Goal: Ask a question: Ask a question

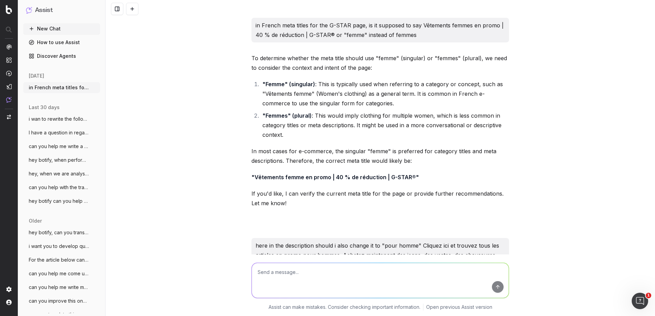
scroll to position [399, 0]
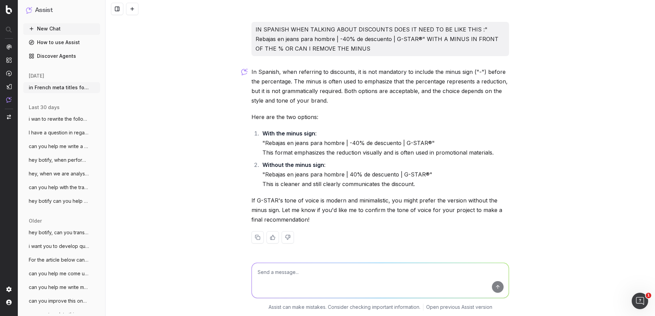
click at [289, 288] on textarea at bounding box center [380, 280] width 257 height 35
type textarea "Bekijk onze damesjeans sale in de G-STAR webshop. Krijg 40% korting op geselect…"
click at [497, 289] on button "submit" at bounding box center [498, 287] width 12 height 12
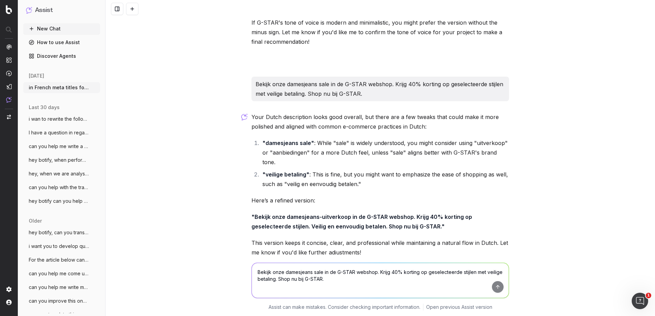
scroll to position [600, 0]
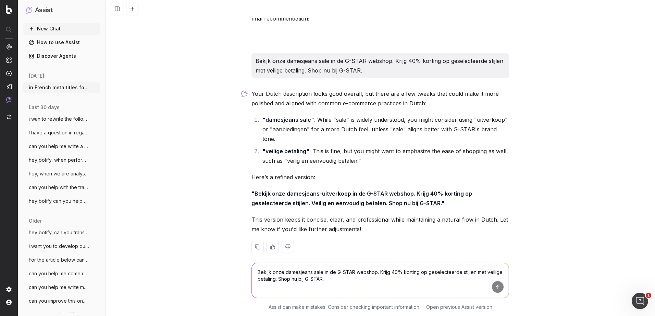
click at [292, 279] on textarea "Bekijk onze damesjeans sale in de G-STAR webshop. Krijg 40% korting op geselect…" at bounding box center [380, 280] width 257 height 35
paste textarea "No te pierdas los jeans para mujeres rebajados en la tienda online de G-STAR, c…"
type textarea "No te pierdas los jeans para mujeres rebajados en la tienda online de G-STAR, c…"
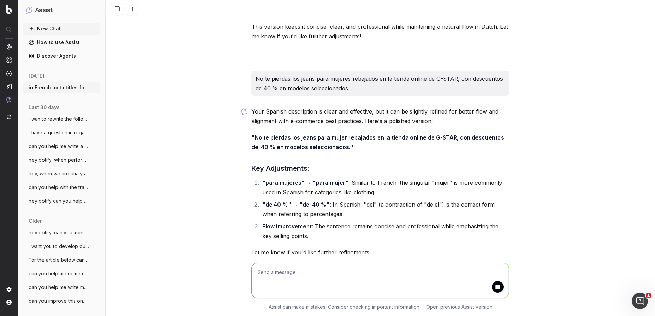
scroll to position [816, 0]
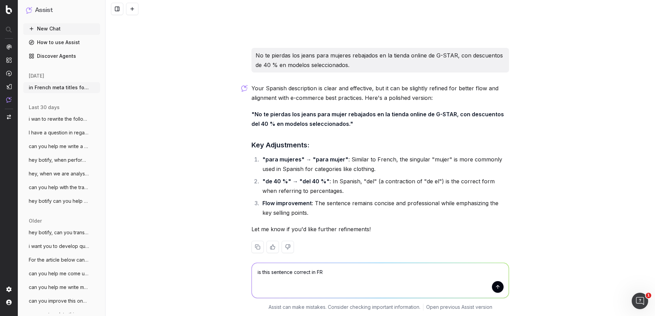
paste textarea "Ça tombe bien, les offres pour femme proposent des modèles conçus pour se démar…"
type textarea "is this sentence correct in FR Ça tombe bien, les offres pour femme proposent d…"
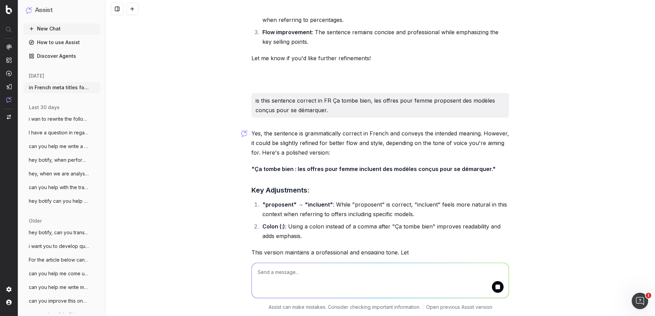
scroll to position [1020, 0]
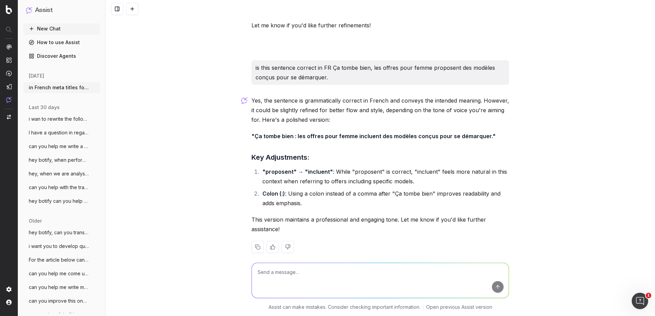
click at [299, 265] on textarea at bounding box center [380, 280] width 257 height 35
paste textarea "Promo sur les jeans pour femme"
type textarea "and this: Promo sur les jeans pour femme"
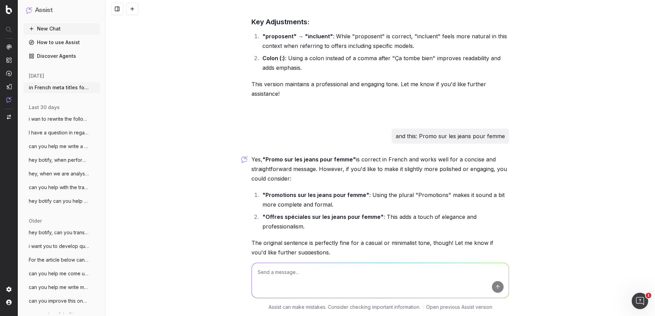
scroll to position [1179, 0]
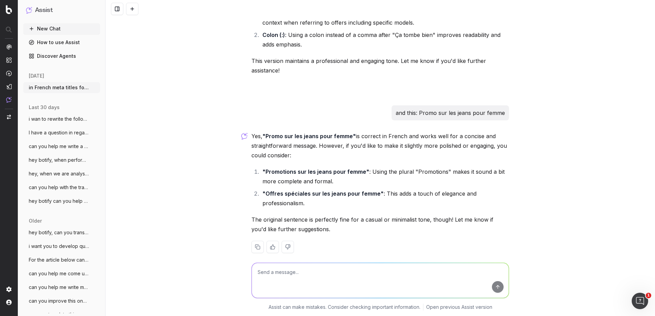
click at [398, 271] on textarea at bounding box center [380, 280] width 257 height 35
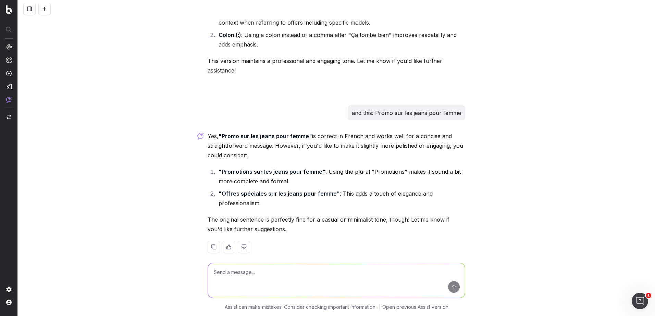
click at [387, 277] on textarea at bounding box center [336, 280] width 257 height 35
type textarea "c"
paste textarea "-40 % de réduction sur une sélection d'articles."
type textarea "-40 % de réduction sur une sélection d'articles."
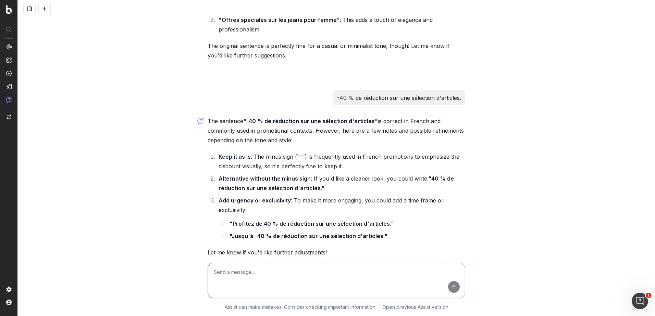
scroll to position [1377, 0]
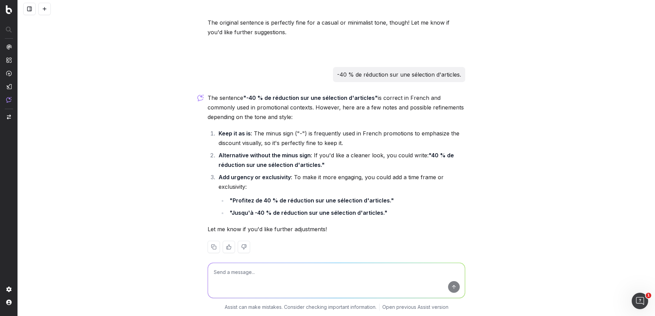
drag, startPoint x: 360, startPoint y: 193, endPoint x: 331, endPoint y: 204, distance: 29.9
drag, startPoint x: 331, startPoint y: 204, endPoint x: 256, endPoint y: 191, distance: 76.7
click at [256, 197] on strong ""Profitez de 40 % de réduction sur une sélection d'articles."" at bounding box center [311, 200] width 164 height 7
click at [313, 272] on textarea at bounding box center [336, 280] width 257 height 35
paste textarea "Descuentos del 40 % en modelos seleccionados."
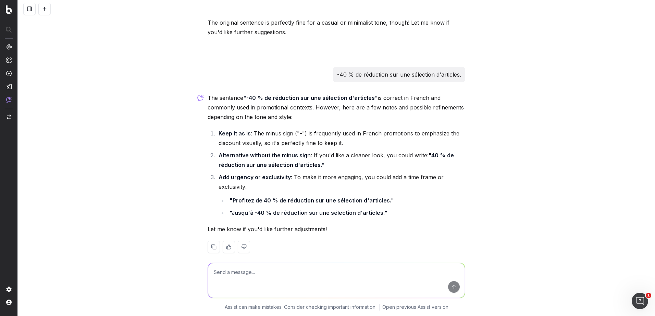
type textarea "Descuentos del 40 % en modelos seleccionados."
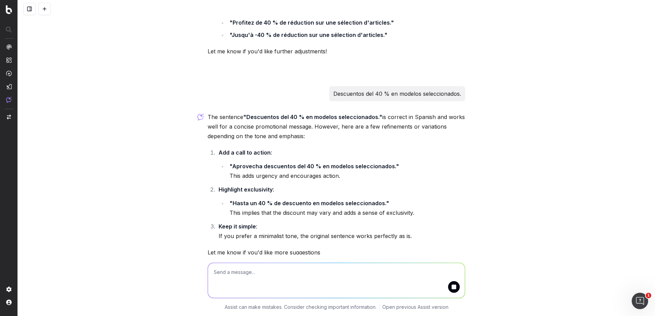
scroll to position [1578, 0]
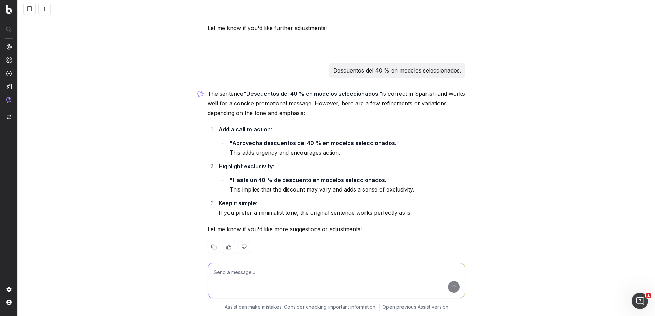
paste textarea "40 % [DEMOGRAPHIC_DATA] auf ausgewählte Jeans für [PERSON_NAME] und Damen. Sich…"
type textarea "40 % [DEMOGRAPHIC_DATA] auf ausgewählte Jeans für [PERSON_NAME] und Damen. Sich…"
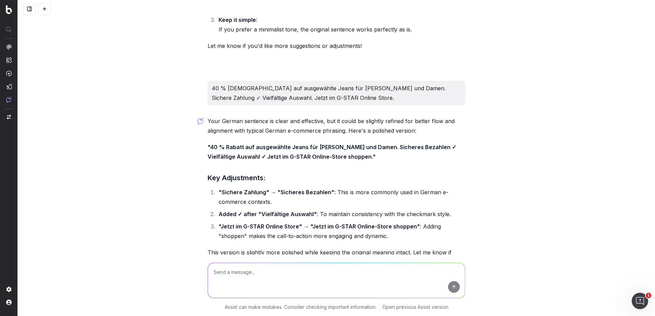
scroll to position [1794, 0]
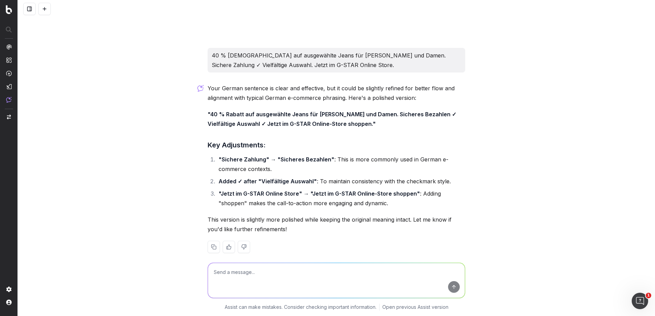
click at [342, 268] on textarea at bounding box center [336, 280] width 257 height 35
paste textarea "Pantalons homme en promo | 40 % de réduction | G-STAR®"
type textarea "Pantalons homme en promo | 40 % de réduction | G-STAR®"
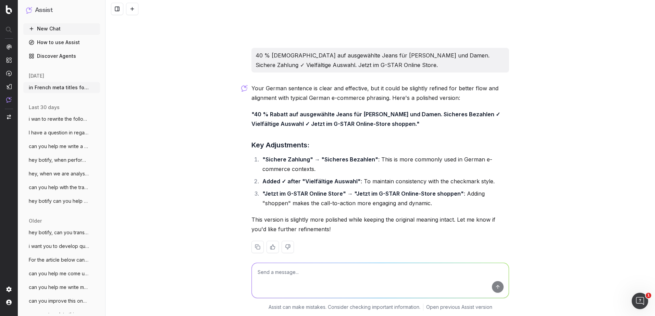
click at [305, 273] on textarea at bounding box center [380, 280] width 257 height 35
paste textarea "Pantalons homme en promo | 40 % de réduction | G-STAR®"
type textarea "Pantalons homme en promo | 40 % de réduction | G-STAR®"
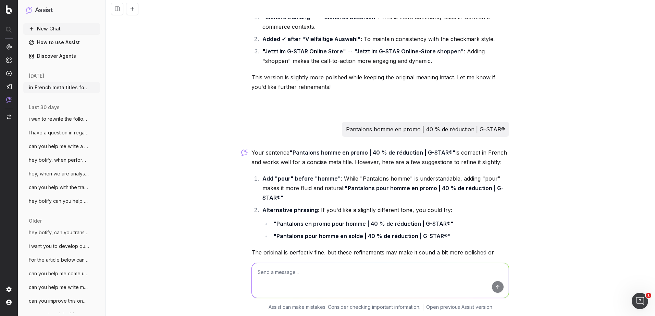
scroll to position [1970, 0]
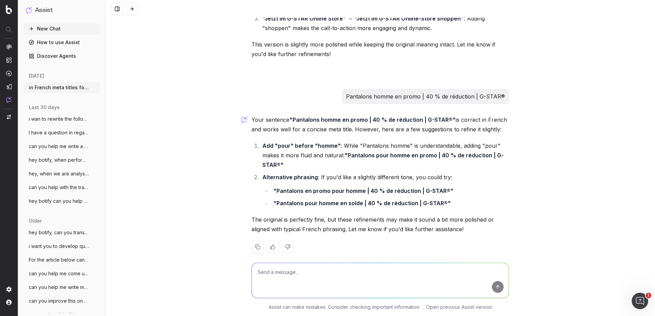
click at [299, 279] on textarea at bounding box center [380, 280] width 257 height 35
paste textarea "Herenbroeken in de promotie In de herenbroekenpromo van G-STAR shop je stijlen …"
type textarea "is this correct: Herenbroeken in de promotie In de herenbroekenpromo van G-STAR…"
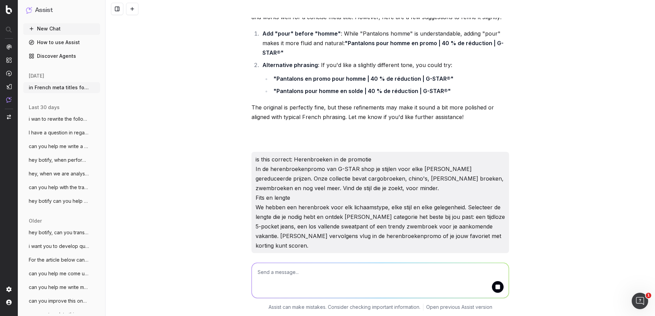
scroll to position [0, 0]
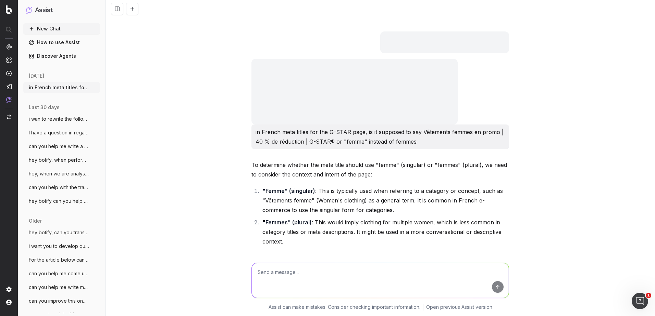
scroll to position [2271, 0]
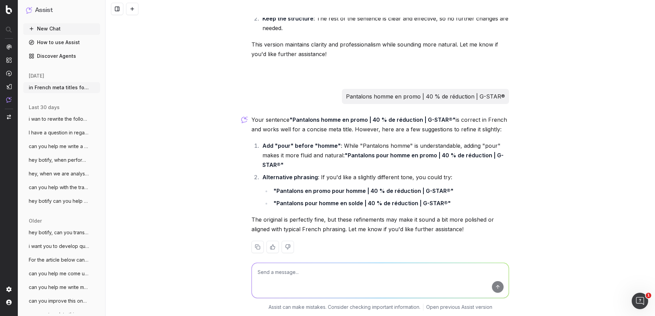
click at [309, 284] on textarea at bounding box center [380, 280] width 257 height 35
paste textarea "Herenbroeken in de promotie In de herenbroekenpromo van G-STAR shop je stijlen …"
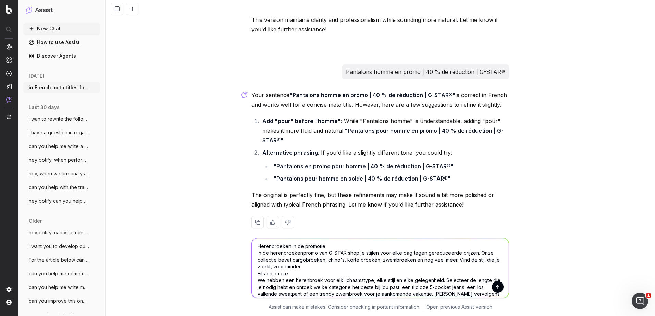
scroll to position [0, 0]
drag, startPoint x: 324, startPoint y: 250, endPoint x: 300, endPoint y: 250, distance: 23.6
click at [300, 250] on textarea "Herenbroeken in de promotie In de herenbroekenpromo van G-STAR shop je stijlen …" at bounding box center [380, 269] width 257 height 60
drag, startPoint x: 311, startPoint y: 246, endPoint x: 316, endPoint y: 248, distance: 5.8
drag, startPoint x: 313, startPoint y: 255, endPoint x: 268, endPoint y: 256, distance: 45.2
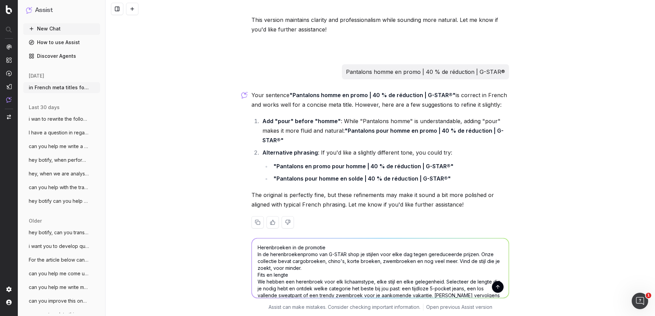
click at [268, 256] on textarea "Herenbroeken in de promotie In de herenbroekenpromo van G-STAR shop je stijlen …" at bounding box center [380, 269] width 257 height 60
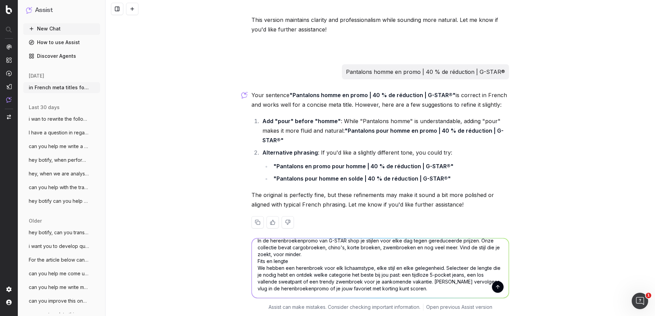
click at [416, 294] on textarea "Herenbroeken in de promotie In de herenbroekenpromo van G-STAR shop je stijlen …" at bounding box center [380, 269] width 257 height 60
type textarea "Herenbroeken in de promotie In de herenbroekenpromo van G-STAR shop je stijlen …"
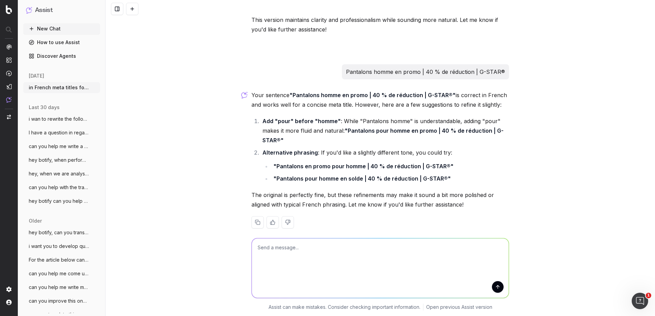
scroll to position [0, 0]
